Goal: Task Accomplishment & Management: Manage account settings

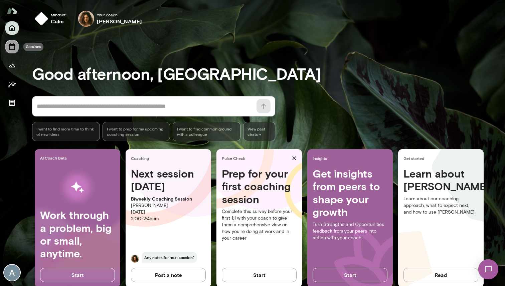
click at [15, 44] on icon "Sessions" at bounding box center [12, 46] width 6 height 7
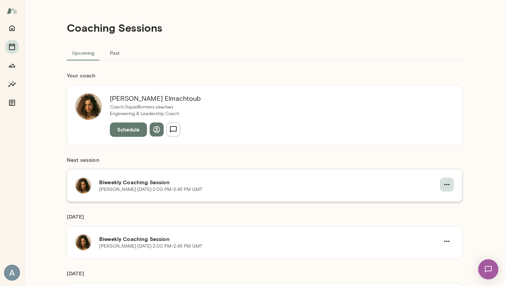
click at [446, 186] on icon "button" at bounding box center [447, 185] width 8 height 8
click at [309, 207] on div at bounding box center [252, 143] width 505 height 286
click at [116, 53] on button "Past" at bounding box center [114, 53] width 30 height 16
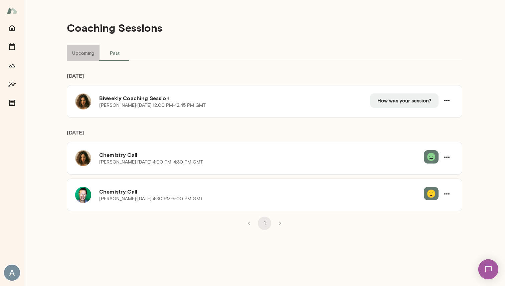
click at [88, 53] on button "Upcoming" at bounding box center [83, 53] width 33 height 16
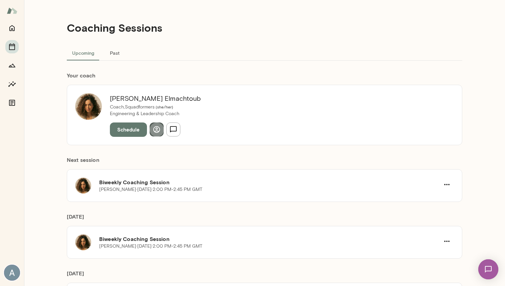
click at [157, 132] on icon "button" at bounding box center [157, 129] width 8 height 8
click at [130, 129] on button "Schedule" at bounding box center [128, 129] width 37 height 14
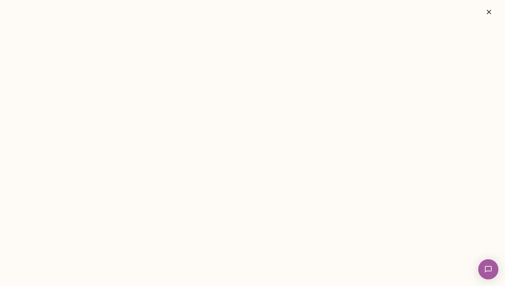
drag, startPoint x: 493, startPoint y: 11, endPoint x: 220, endPoint y: 143, distance: 303.0
click at [493, 11] on button "button" at bounding box center [488, 11] width 21 height 13
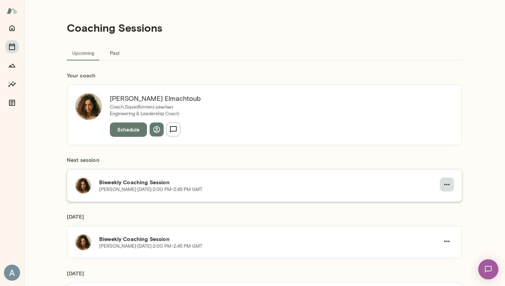
click at [448, 184] on icon "button" at bounding box center [446, 184] width 5 height 1
click at [427, 201] on span "Reschedule" at bounding box center [434, 200] width 29 height 8
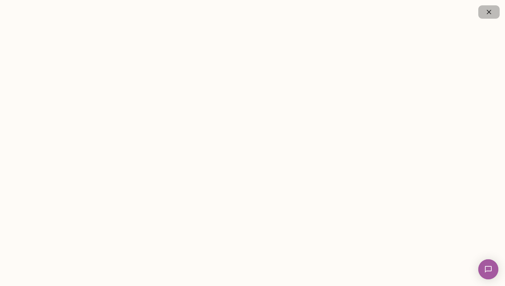
click at [495, 8] on button "button" at bounding box center [488, 11] width 21 height 13
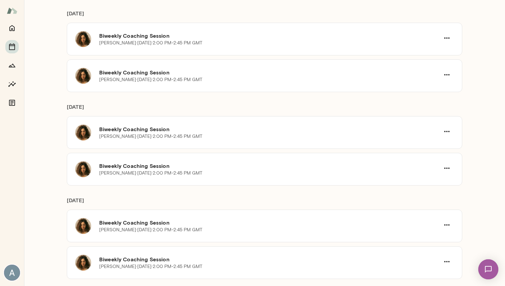
scroll to position [739, 0]
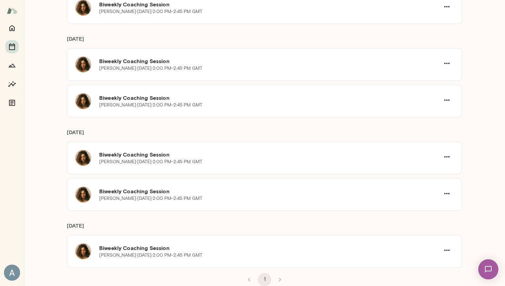
click at [480, 264] on img at bounding box center [487, 269] width 27 height 27
click at [79, 41] on div at bounding box center [75, 37] width 8 height 8
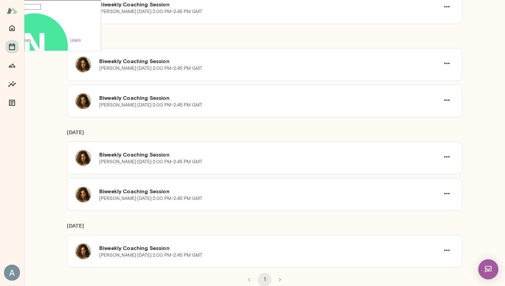
click at [25, 37] on div at bounding box center [25, 37] width 0 height 0
click at [484, 266] on img at bounding box center [488, 269] width 20 height 20
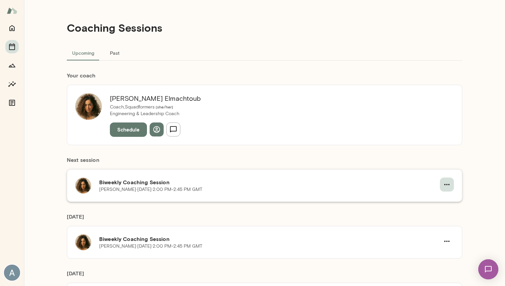
click at [446, 184] on icon "button" at bounding box center [447, 185] width 8 height 8
click at [427, 213] on span "Cancel" at bounding box center [434, 212] width 29 height 8
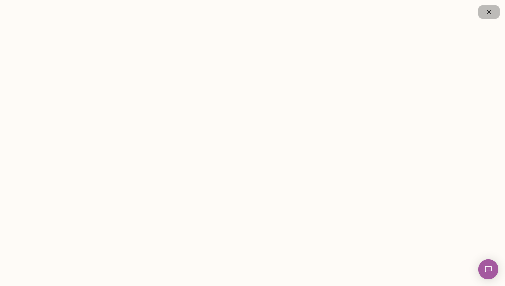
click at [486, 15] on icon "button" at bounding box center [489, 12] width 8 height 8
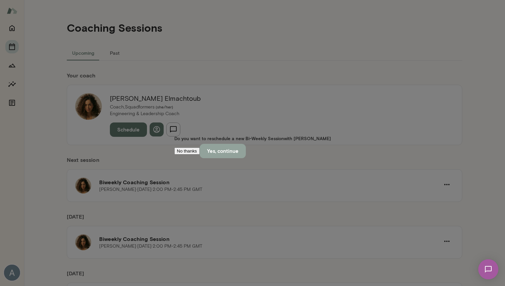
click at [246, 158] on button "Yes, continue" at bounding box center [223, 151] width 46 height 14
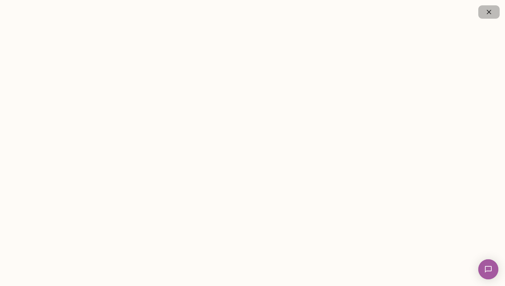
click at [487, 10] on icon "button" at bounding box center [488, 12] width 4 height 4
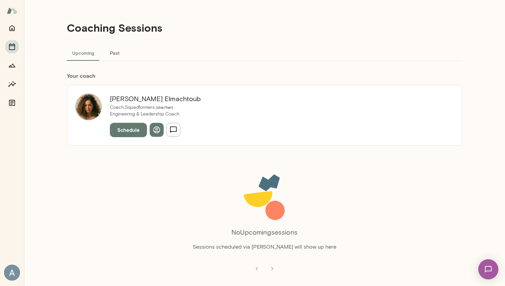
click at [128, 133] on button "Schedule" at bounding box center [128, 130] width 37 height 14
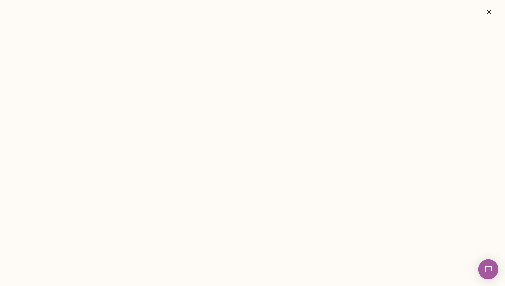
click at [494, 10] on button "button" at bounding box center [488, 11] width 21 height 13
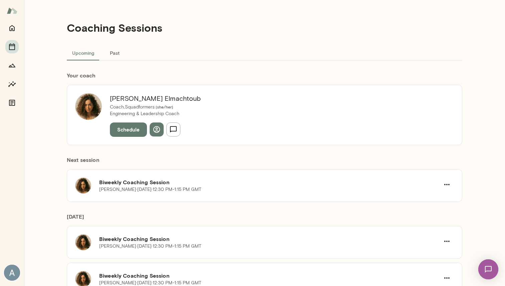
click at [187, 242] on h6 "Biweekly Coaching Session" at bounding box center [269, 239] width 340 height 8
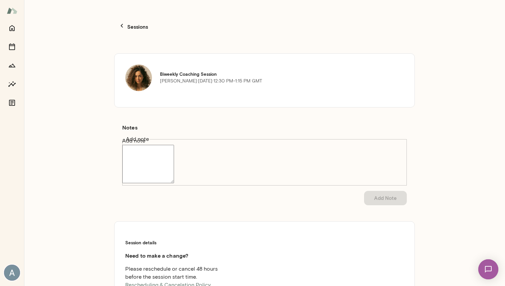
click at [121, 22] on icon "button" at bounding box center [122, 26] width 8 height 8
